Goal: Find specific page/section: Find specific page/section

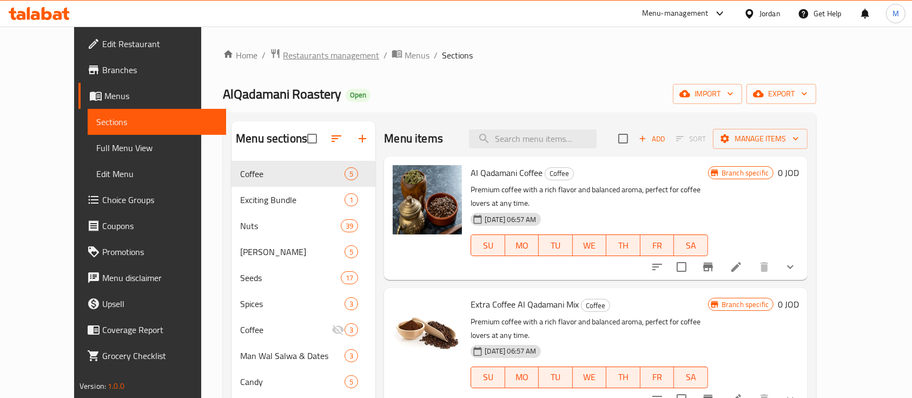
click at [312, 51] on span "Restaurants management" at bounding box center [331, 55] width 96 height 13
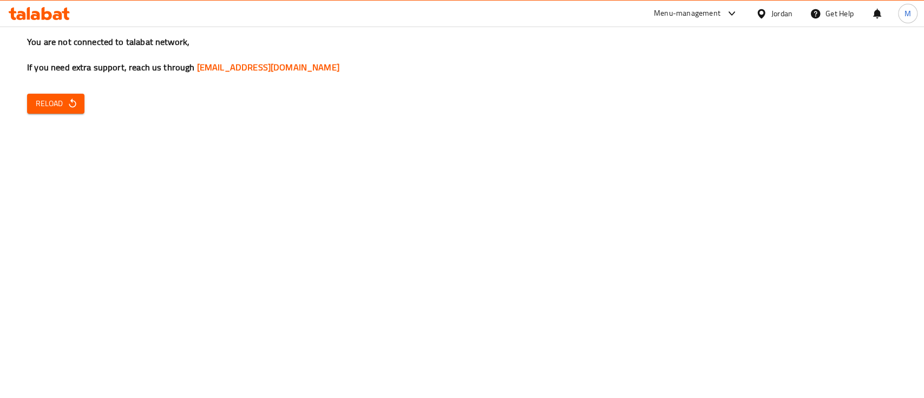
click at [62, 108] on span "Reload" at bounding box center [56, 104] width 40 height 14
drag, startPoint x: 77, startPoint y: 101, endPoint x: 87, endPoint y: 89, distance: 15.0
click at [76, 101] on icon "button" at bounding box center [72, 103] width 11 height 11
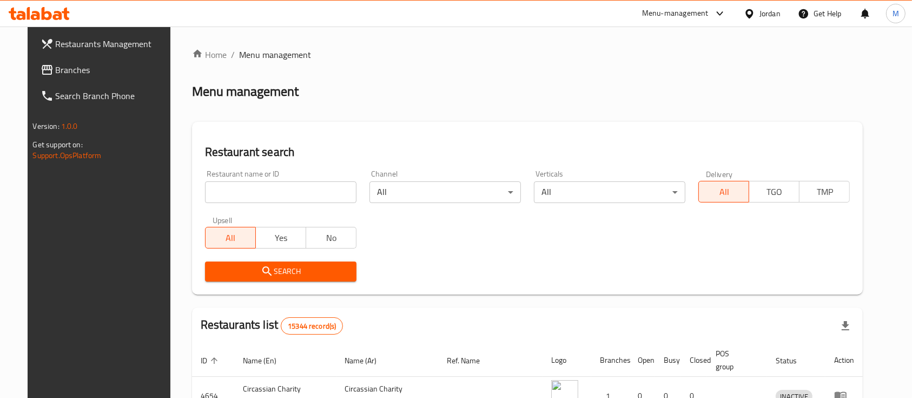
click at [273, 190] on input "search" at bounding box center [280, 192] width 151 height 22
type input "Dajaj Al khair"
click button "Search" at bounding box center [280, 271] width 151 height 20
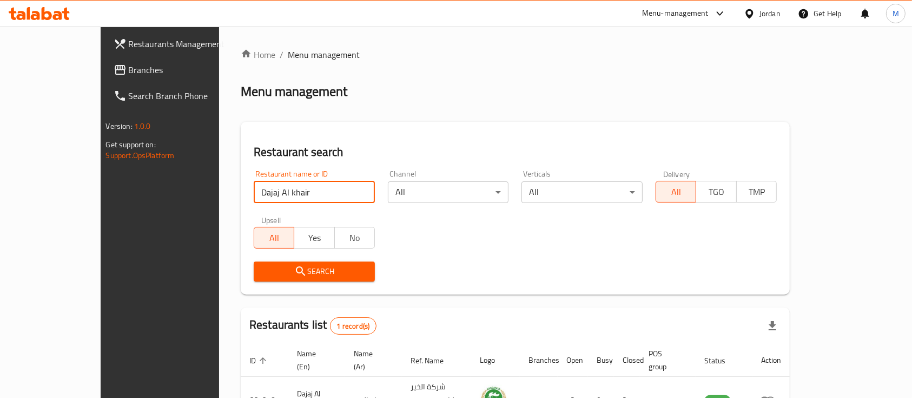
scroll to position [63, 0]
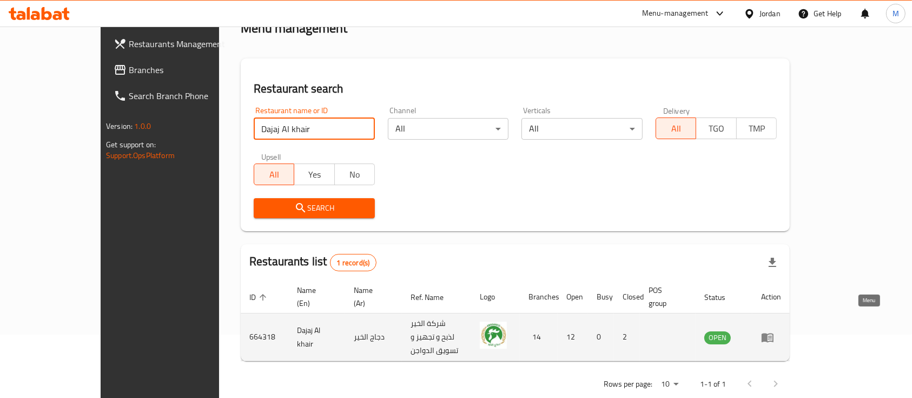
click at [774, 333] on icon "enhanced table" at bounding box center [768, 337] width 12 height 9
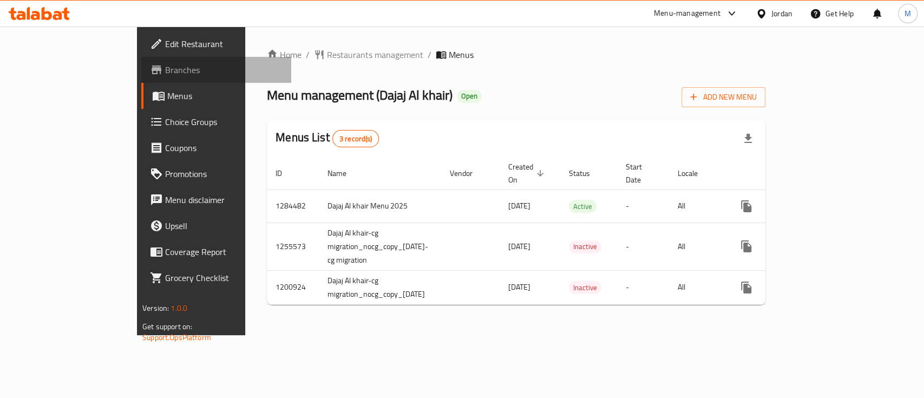
click at [165, 70] on span "Branches" at bounding box center [223, 69] width 117 height 13
